Goal: Navigation & Orientation: Find specific page/section

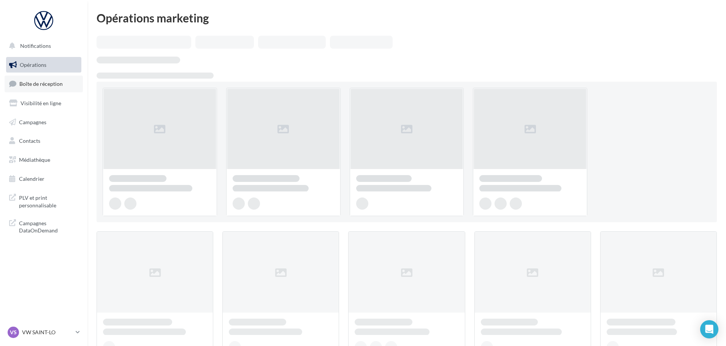
click at [57, 92] on link "Boîte de réception" at bounding box center [44, 84] width 78 height 16
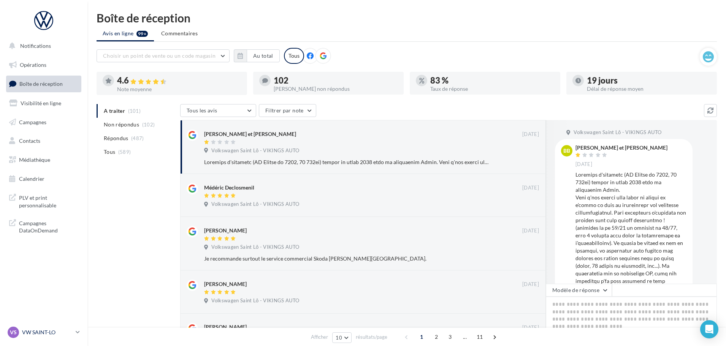
click at [51, 332] on p "VW SAINT-LO" at bounding box center [47, 333] width 51 height 8
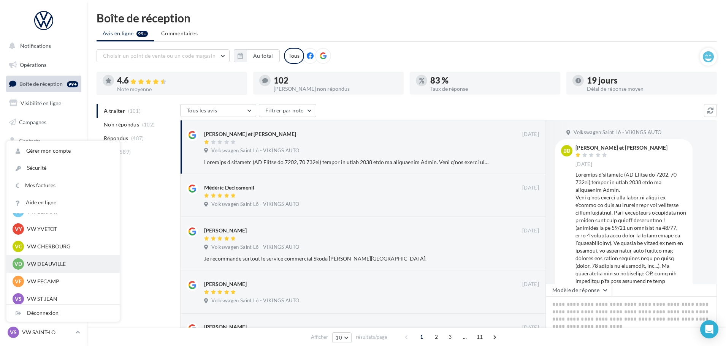
scroll to position [76, 0]
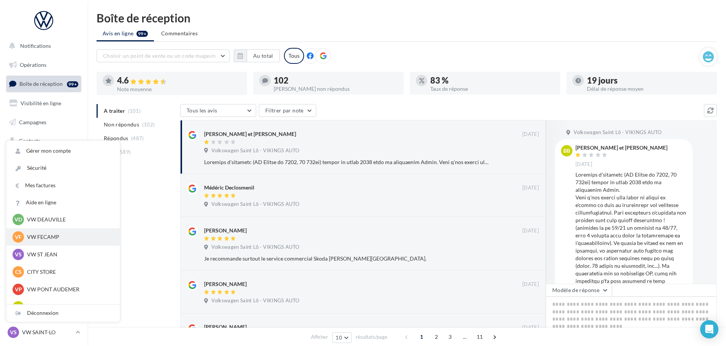
click at [47, 233] on div "VF VW FECAMP vw-stl-vau" at bounding box center [63, 237] width 101 height 11
